Goal: Information Seeking & Learning: Learn about a topic

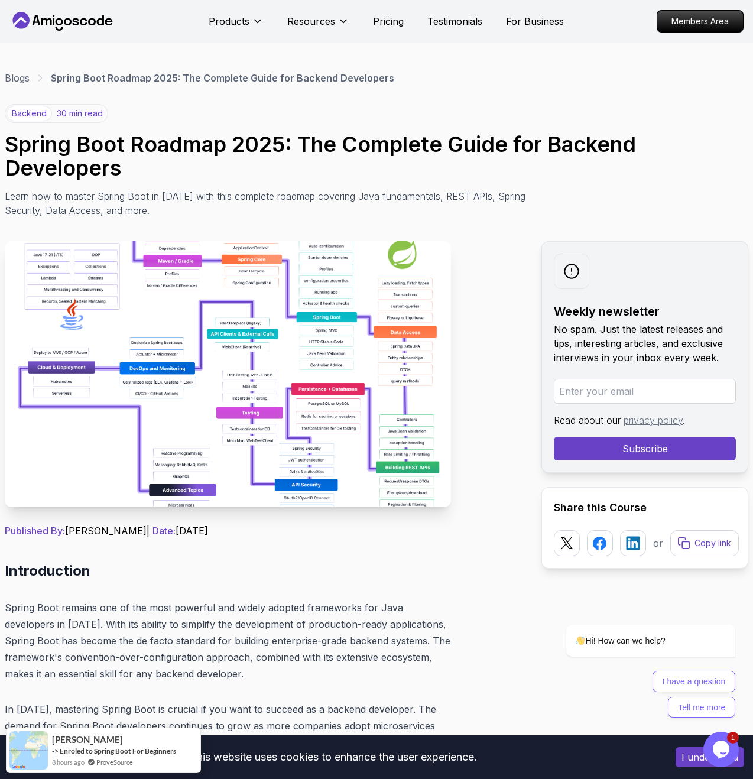
click at [249, 302] on img at bounding box center [228, 374] width 446 height 266
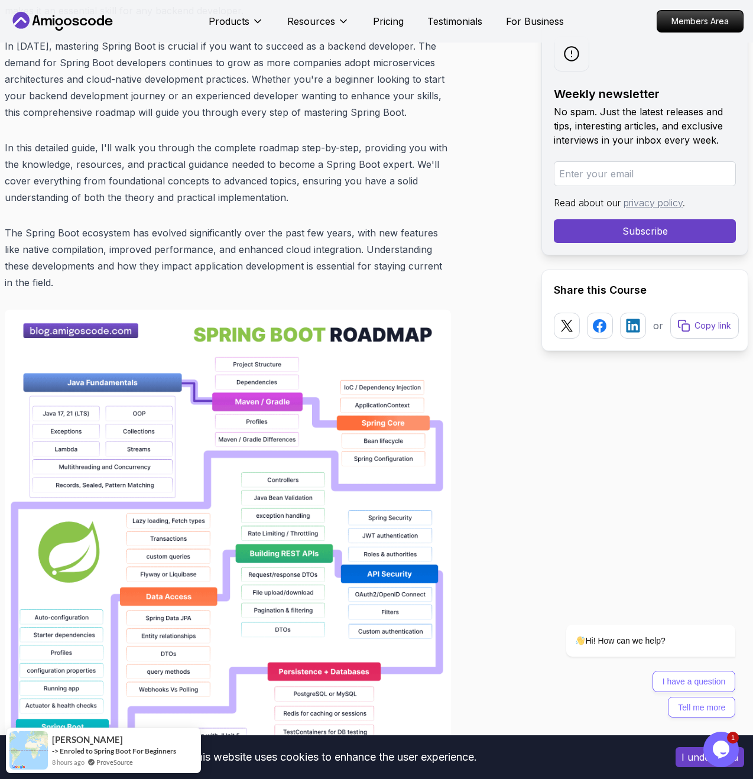
scroll to position [796, 0]
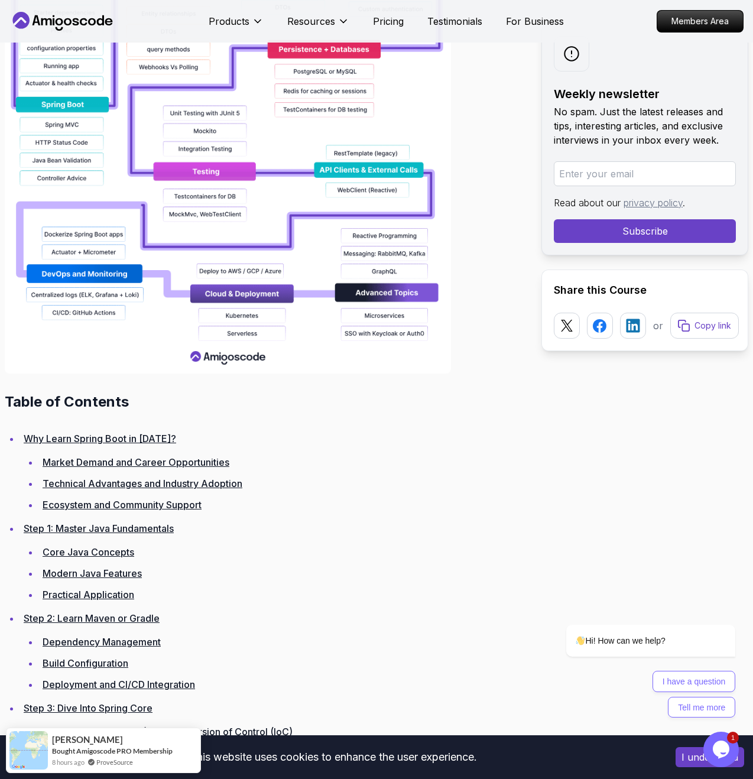
scroll to position [1320, 0]
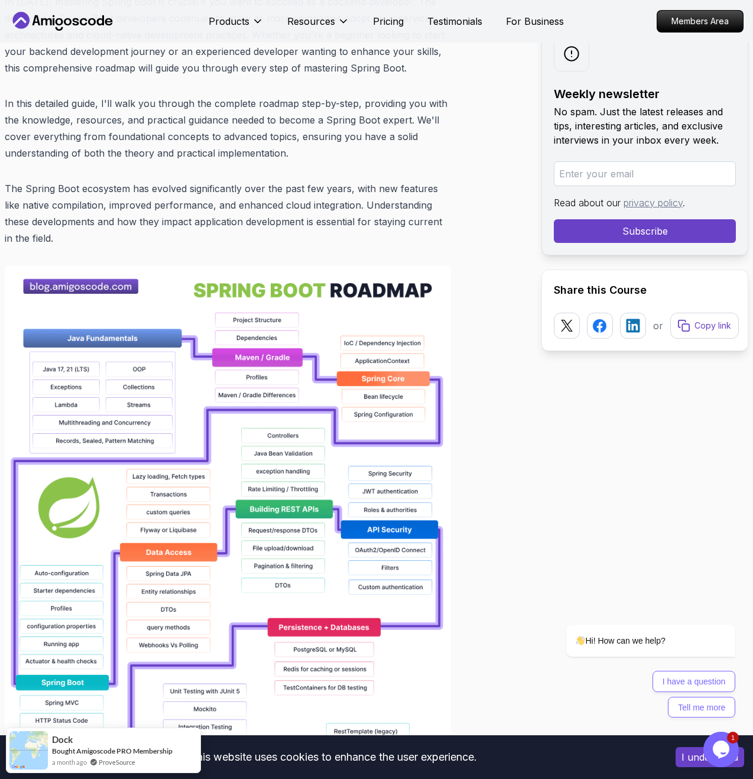
scroll to position [722, 0]
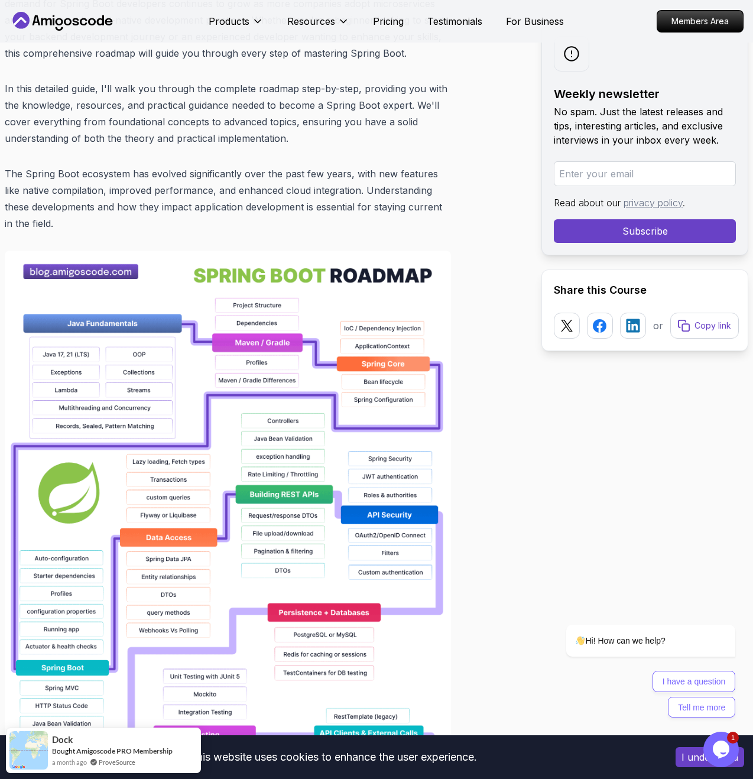
click at [265, 324] on img at bounding box center [228, 593] width 446 height 686
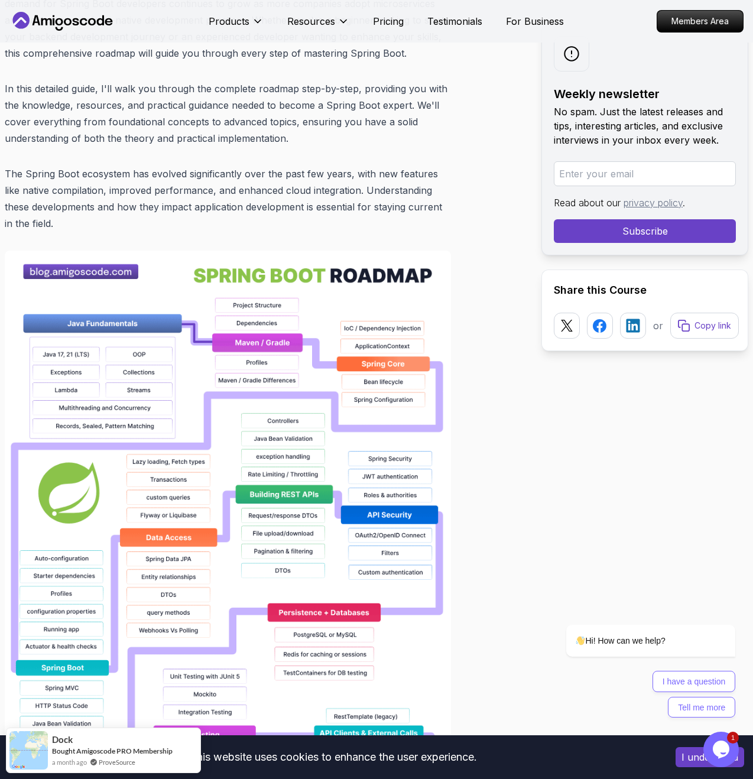
click at [265, 324] on img at bounding box center [228, 593] width 446 height 686
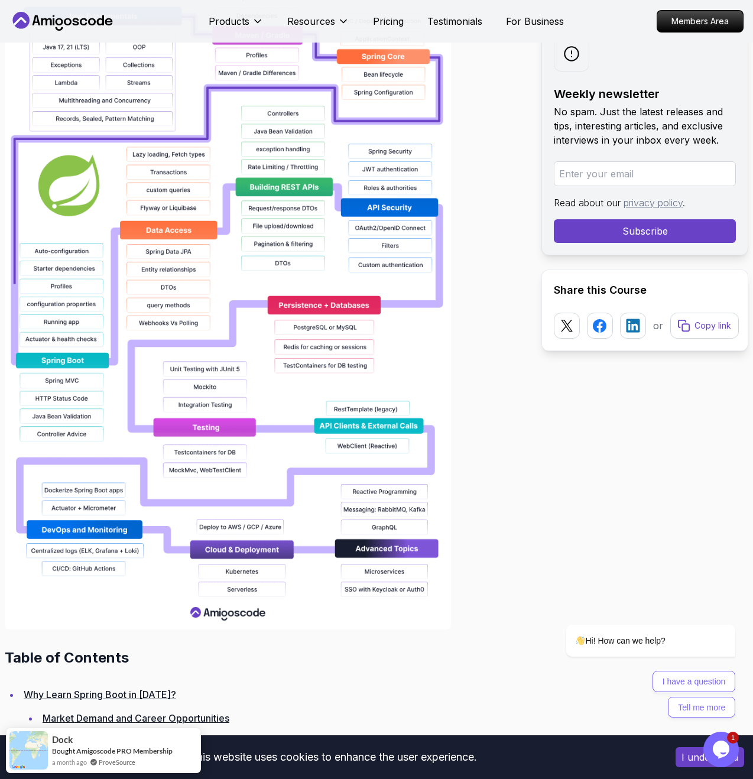
scroll to position [1082, 0]
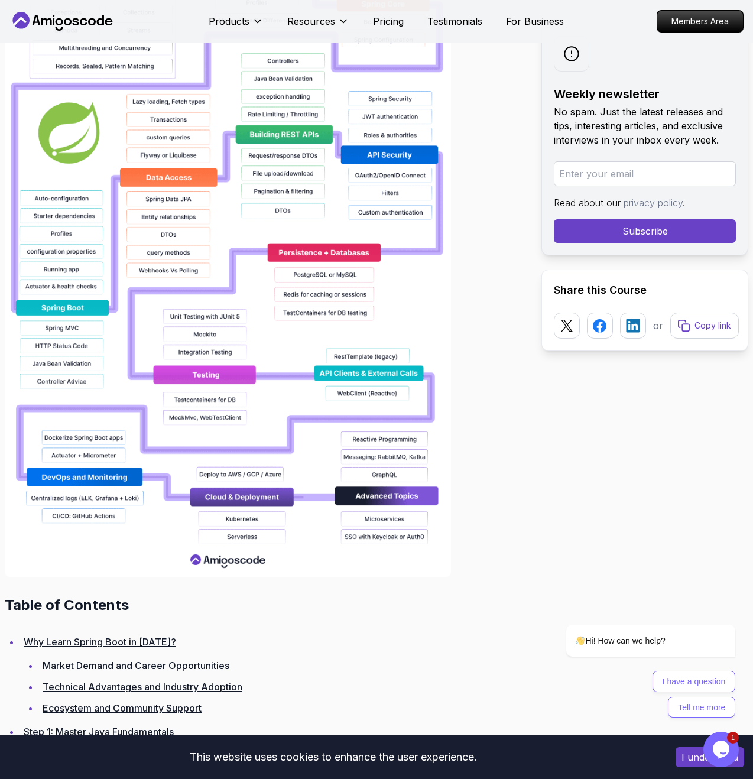
click at [223, 567] on img at bounding box center [228, 234] width 446 height 686
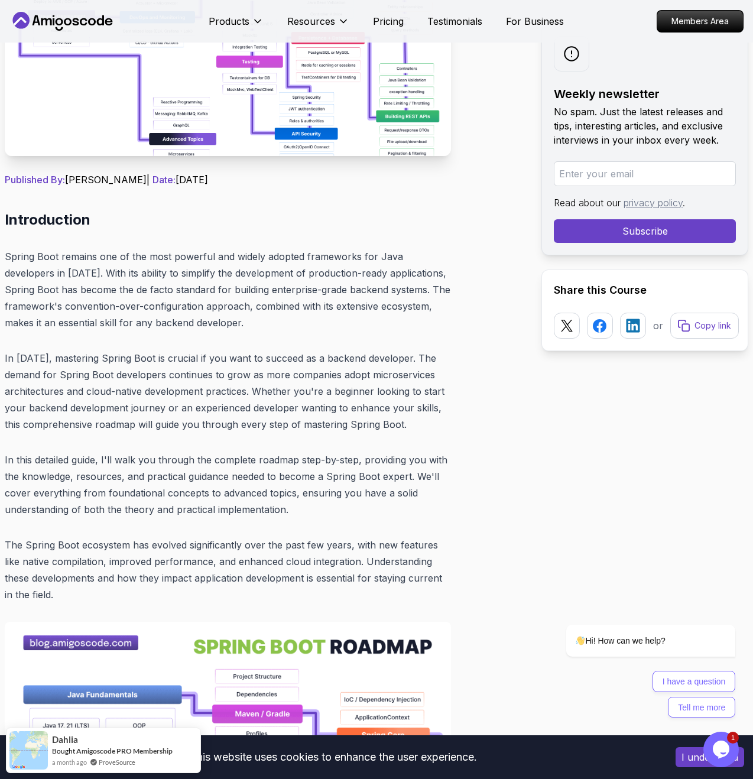
scroll to position [161, 0]
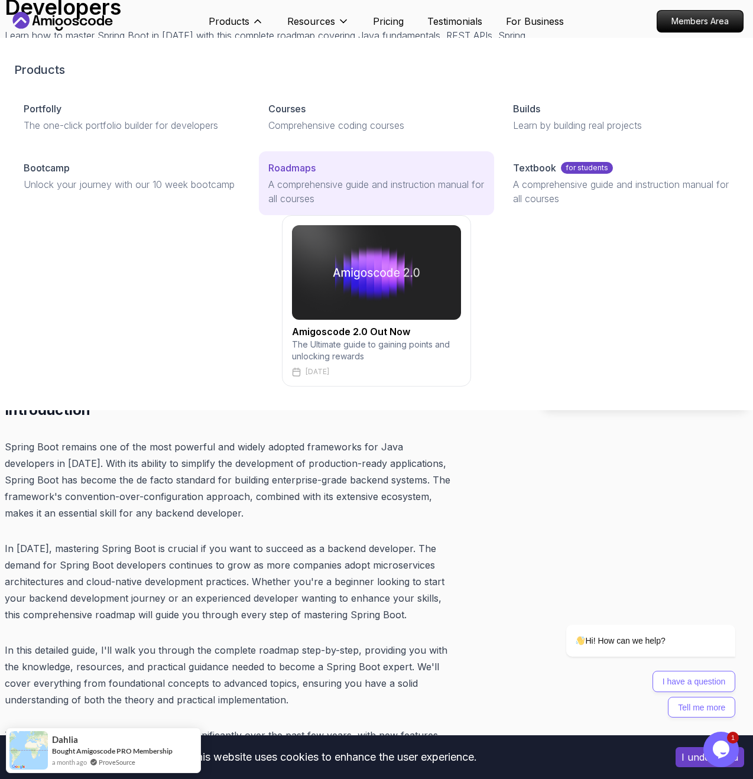
click at [304, 177] on p "A comprehensive guide and instruction manual for all courses" at bounding box center [376, 191] width 216 height 28
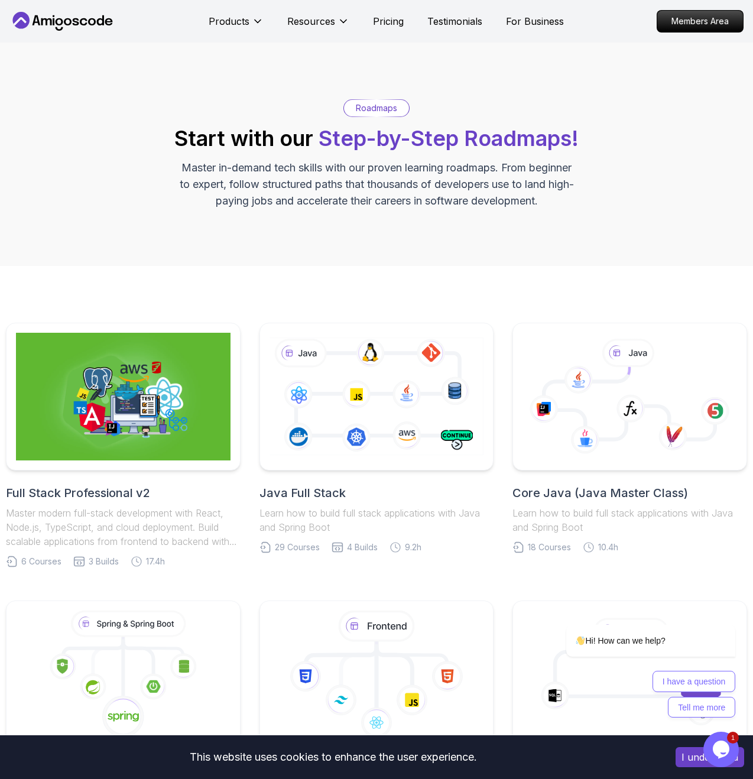
click at [389, 113] on p "Roadmaps" at bounding box center [376, 108] width 41 height 12
click at [383, 107] on p "Roadmaps" at bounding box center [376, 108] width 41 height 12
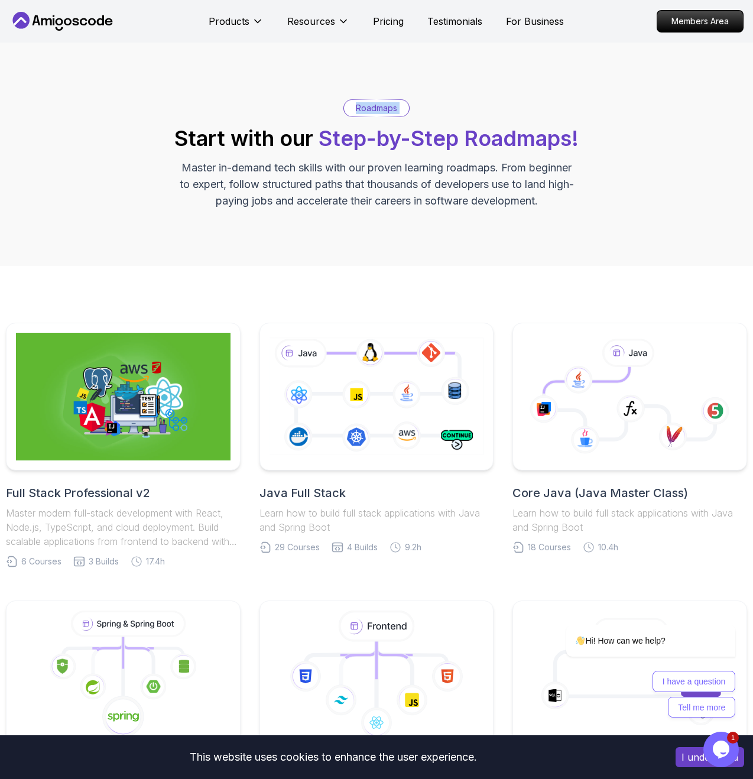
click at [515, 152] on div "Roadmaps Start with our Step-by-Step Roadmaps! Master in-demand tech skills wit…" at bounding box center [376, 154] width 741 height 110
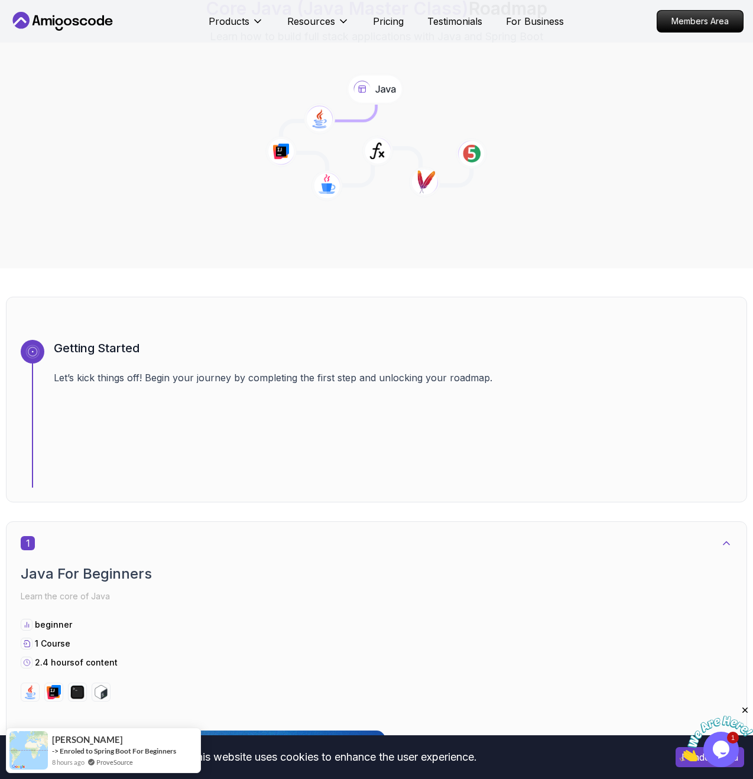
scroll to position [386, 0]
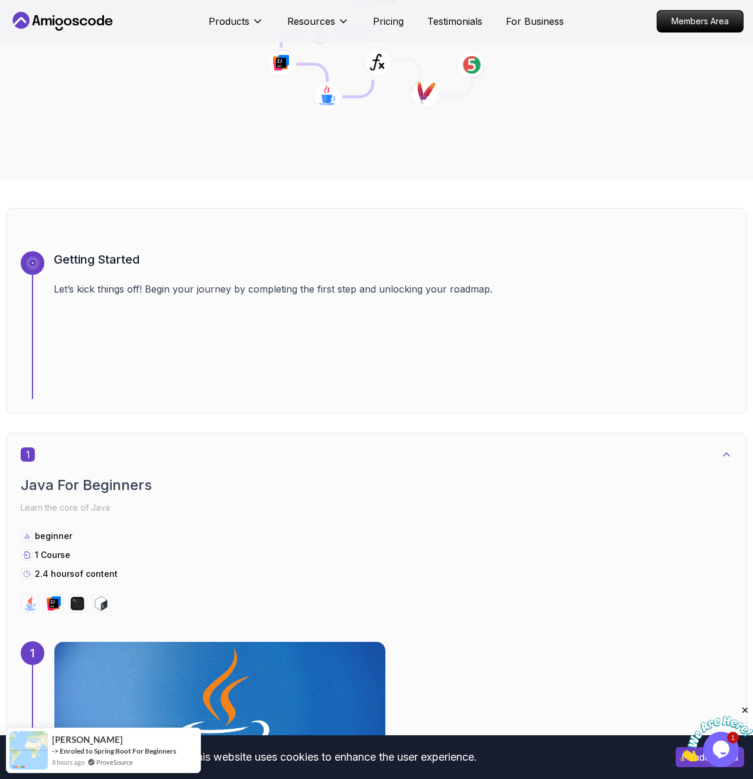
scroll to position [400, 0]
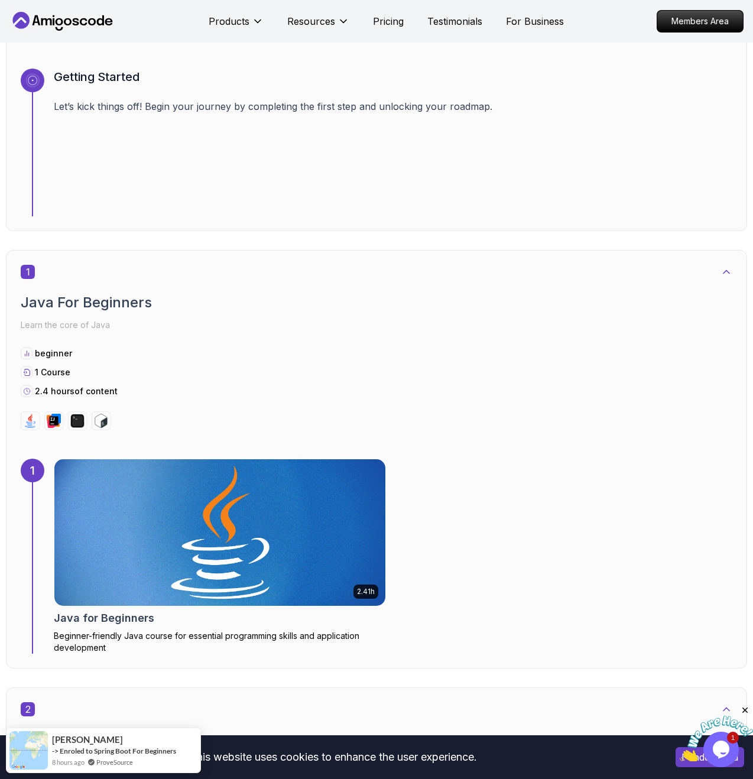
click at [333, 386] on div "2.4 hours of content" at bounding box center [376, 391] width 711 height 12
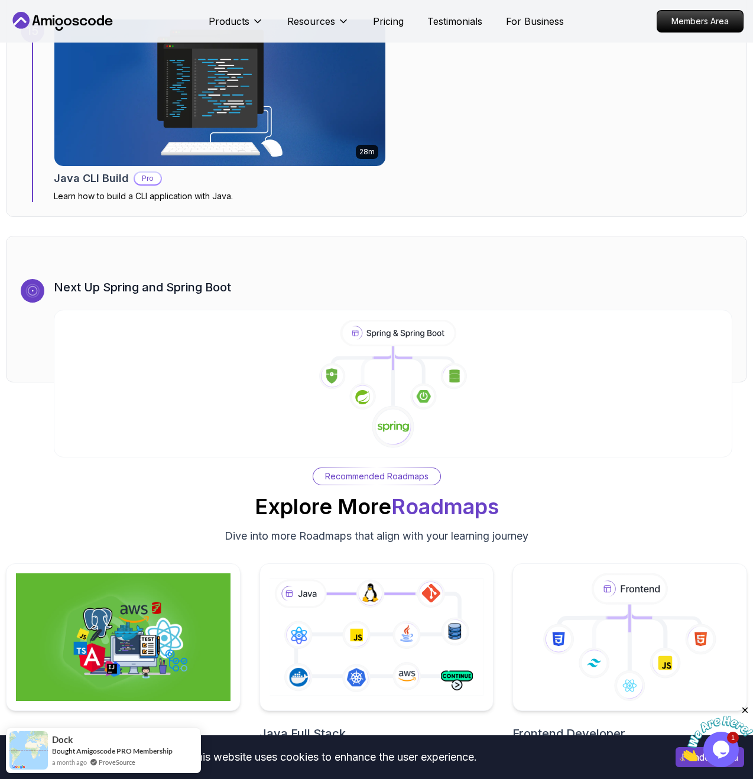
scroll to position [6913, 0]
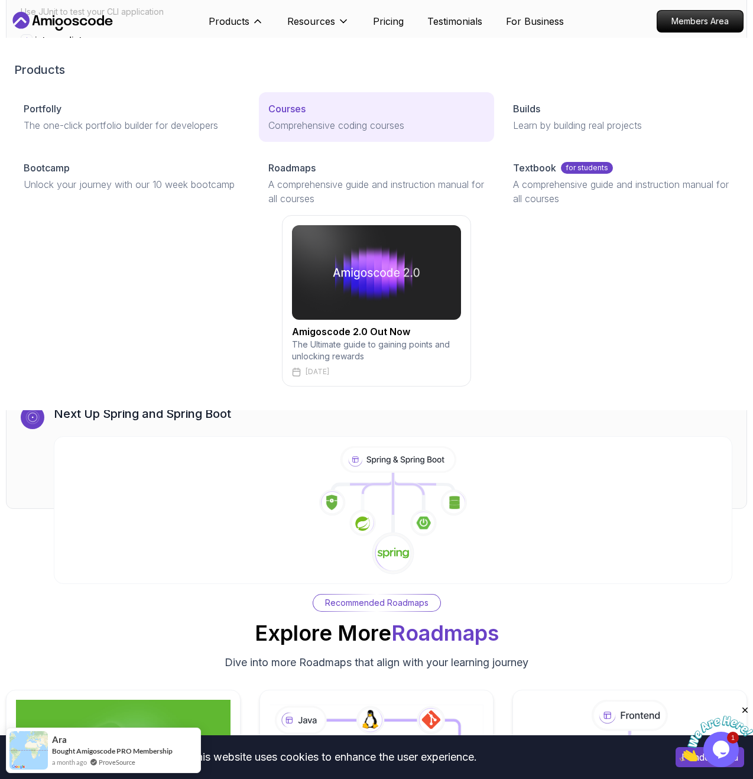
click at [326, 119] on p "Comprehensive coding courses" at bounding box center [376, 125] width 216 height 14
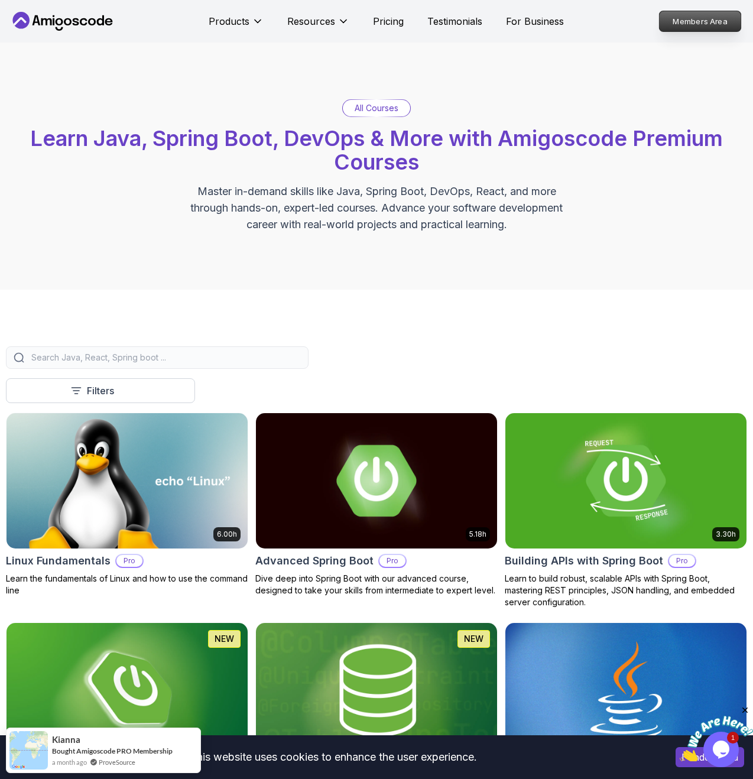
click at [698, 28] on p "Members Area" at bounding box center [700, 21] width 82 height 20
click at [401, 17] on p "Pricing" at bounding box center [388, 21] width 31 height 14
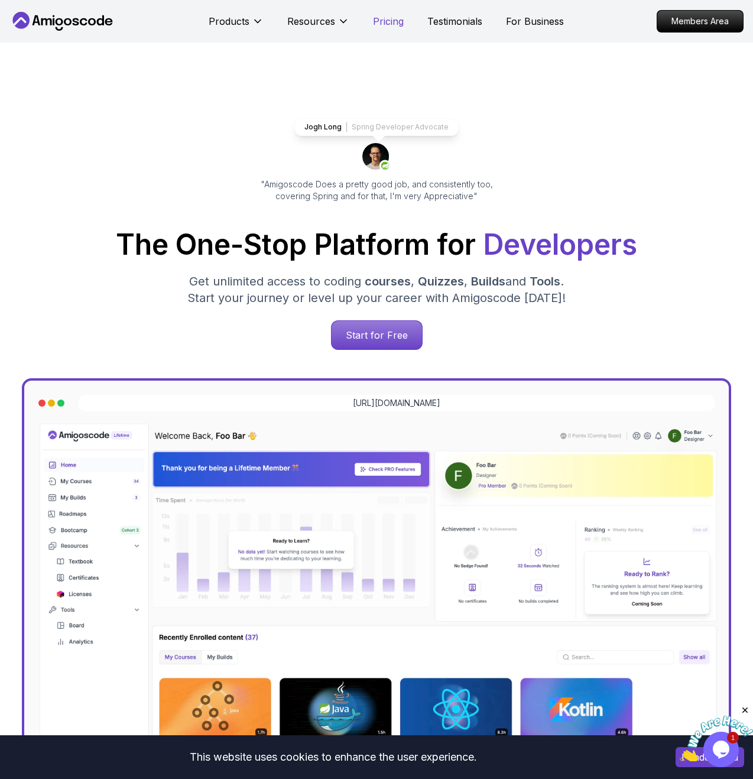
scroll to position [2510, 0]
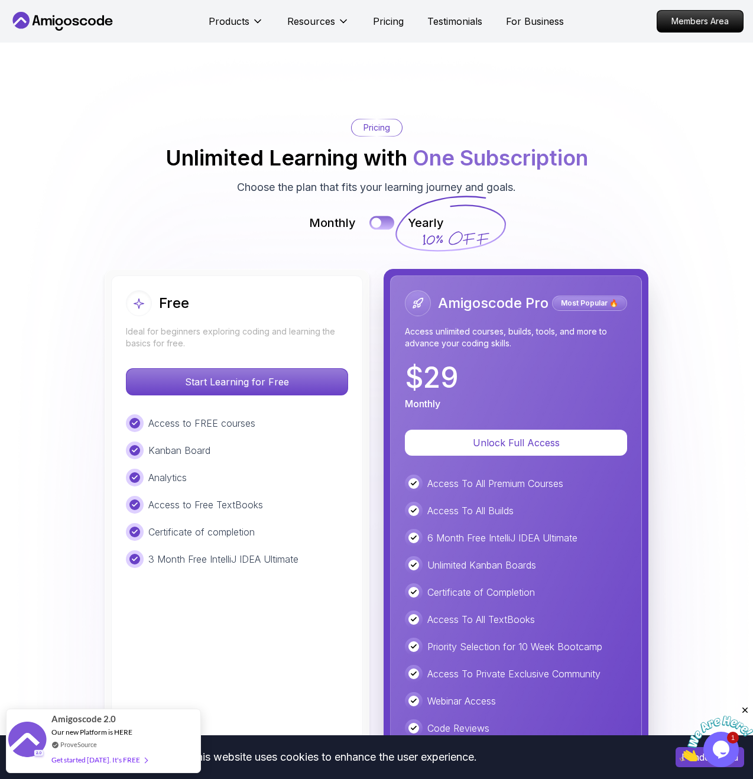
click at [384, 216] on button at bounding box center [381, 223] width 25 height 14
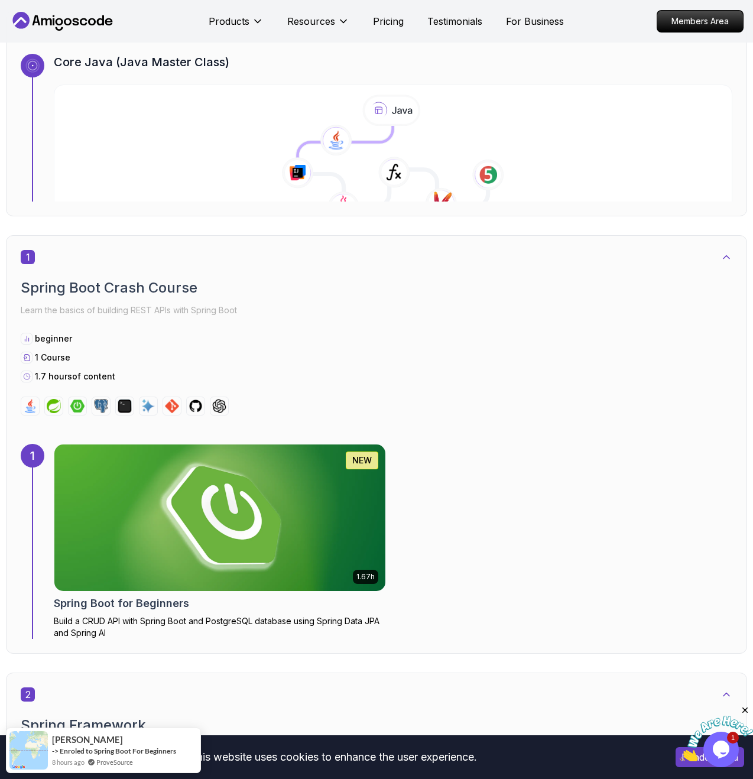
scroll to position [394, 0]
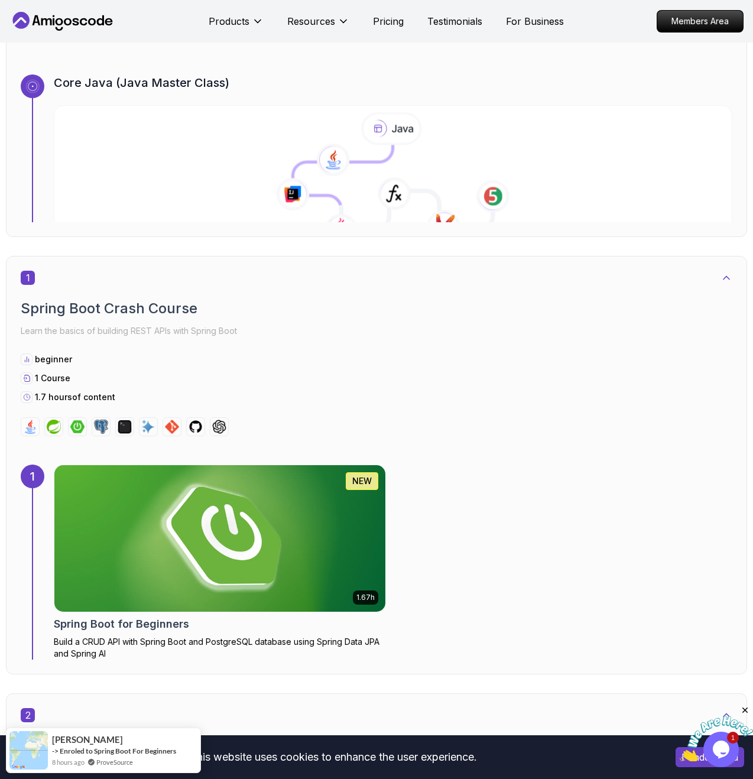
click at [412, 189] on icon at bounding box center [392, 187] width 200 height 85
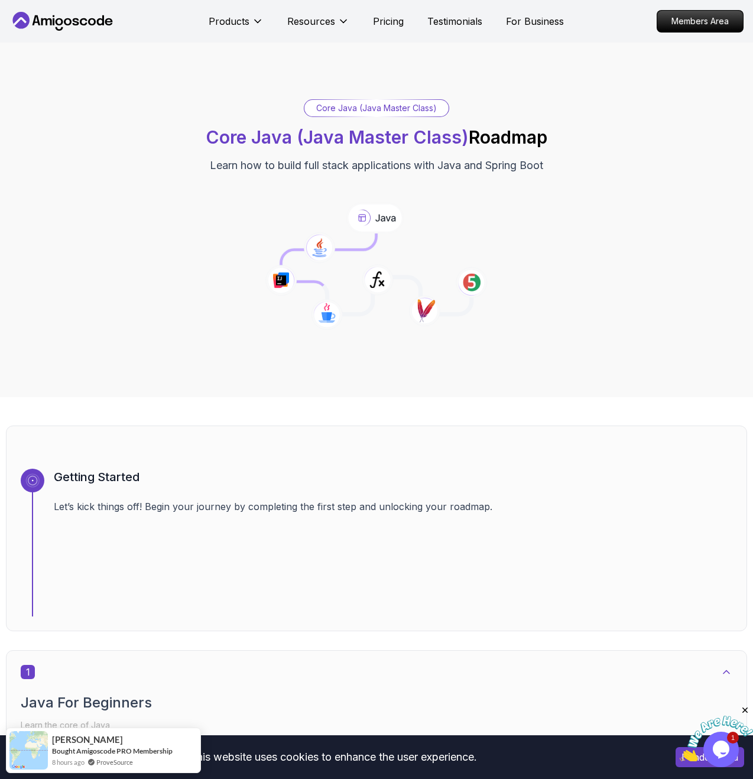
click at [332, 324] on icon at bounding box center [327, 314] width 32 height 31
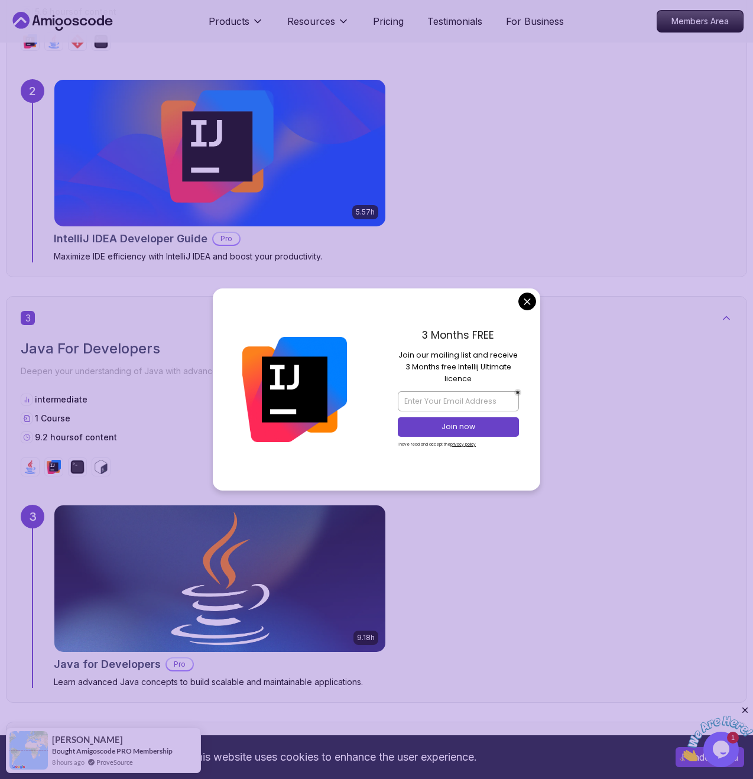
scroll to position [1393, 0]
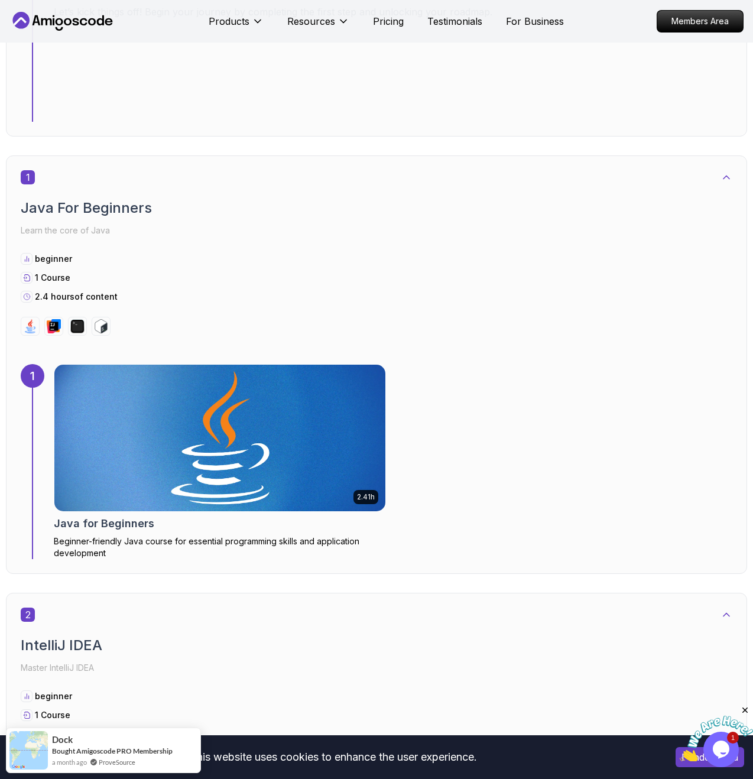
scroll to position [0, 0]
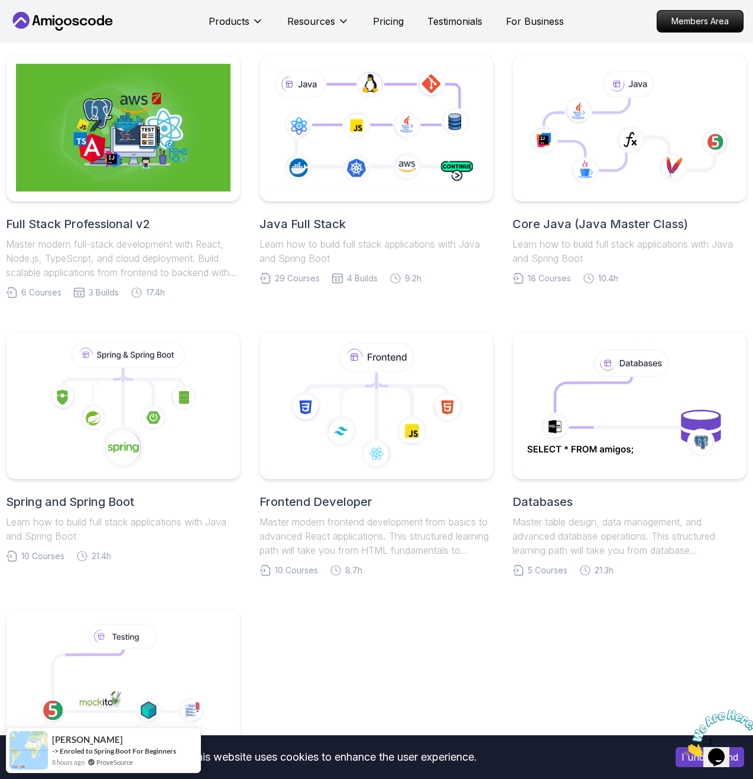
scroll to position [369, 0]
